Goal: Task Accomplishment & Management: Manage account settings

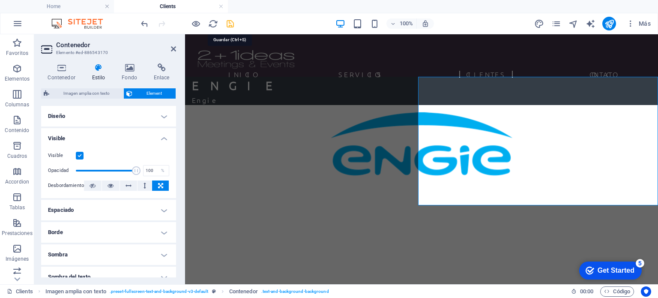
click at [232, 19] on icon "save" at bounding box center [230, 24] width 10 height 10
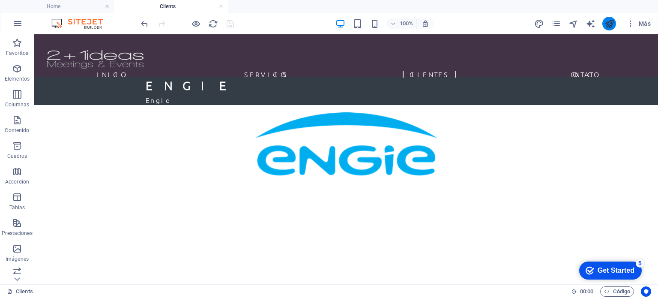
click at [610, 24] on icon "publish" at bounding box center [610, 24] width 10 height 10
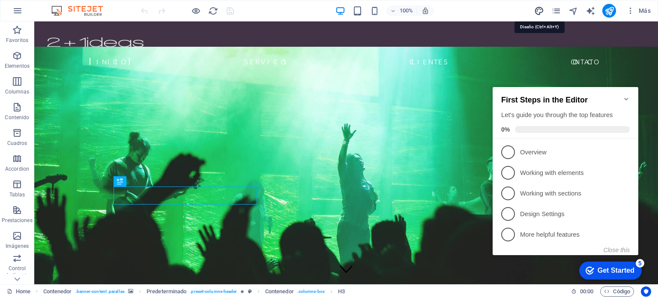
click at [539, 9] on icon "design" at bounding box center [539, 11] width 10 height 10
click at [540, 9] on icon "design" at bounding box center [539, 11] width 10 height 10
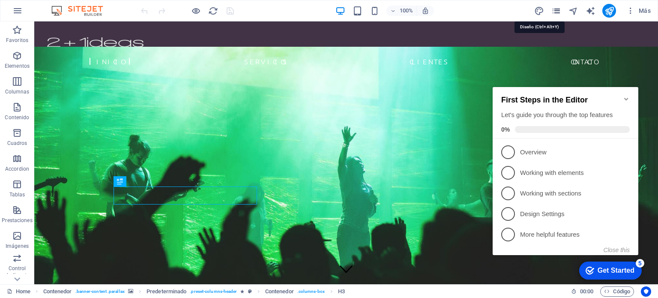
click at [553, 11] on icon "pages" at bounding box center [556, 11] width 10 height 10
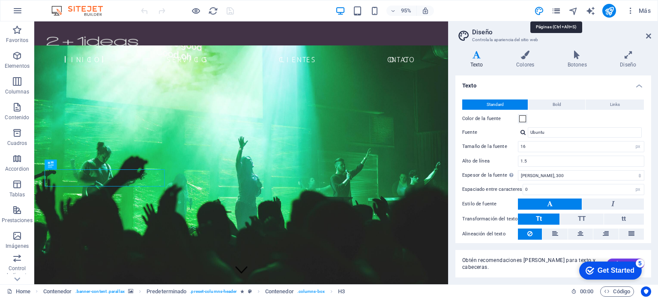
click at [553, 11] on icon "pages" at bounding box center [556, 11] width 10 height 10
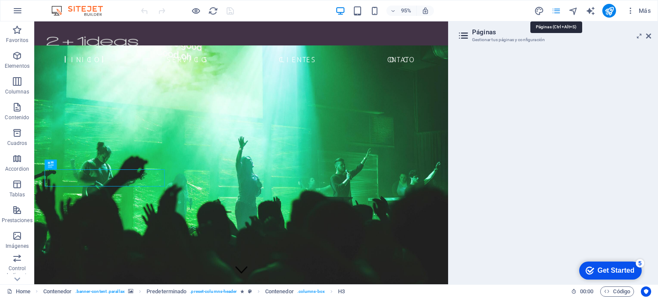
click at [553, 11] on icon "pages" at bounding box center [556, 11] width 10 height 10
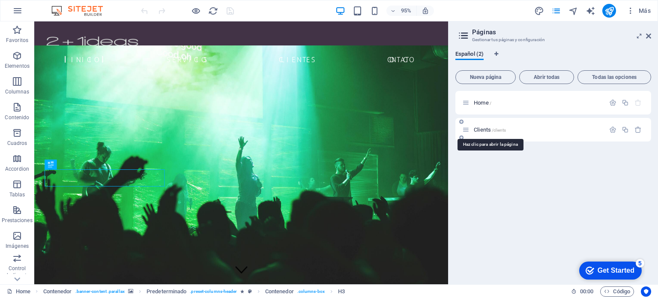
click at [495, 130] on span "/clients" at bounding box center [499, 130] width 14 height 5
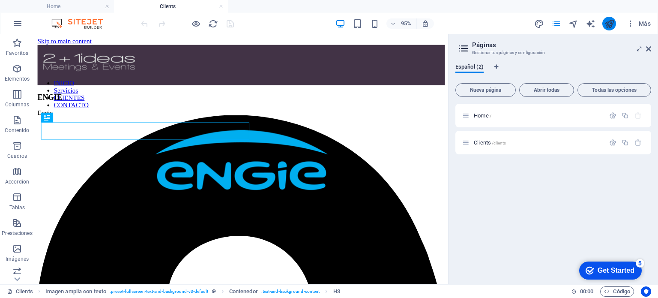
click at [610, 27] on icon "publish" at bounding box center [610, 24] width 10 height 10
